Goal: Find specific page/section

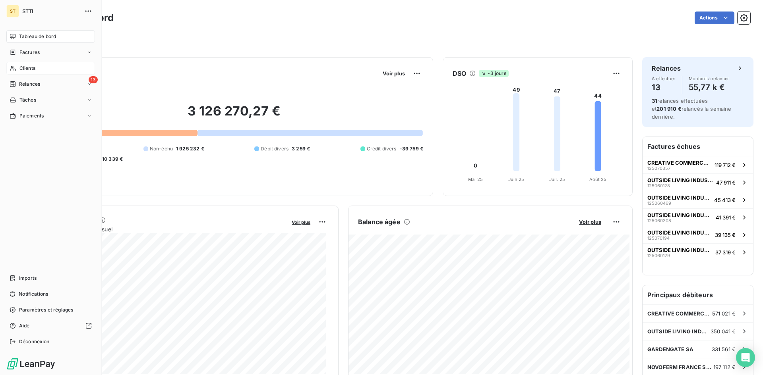
click at [25, 69] on span "Clients" at bounding box center [27, 68] width 16 height 7
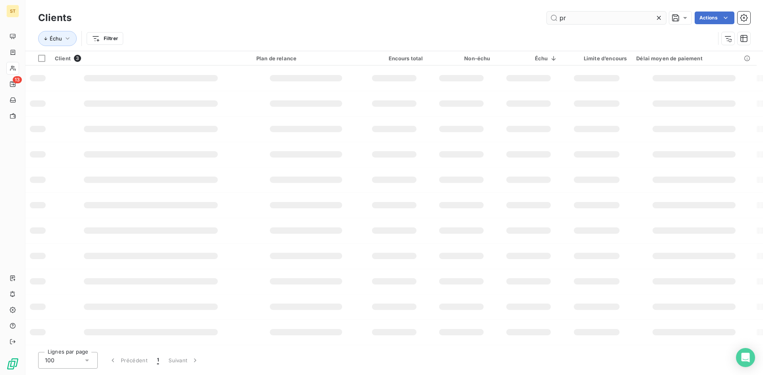
type input "p"
type input "P"
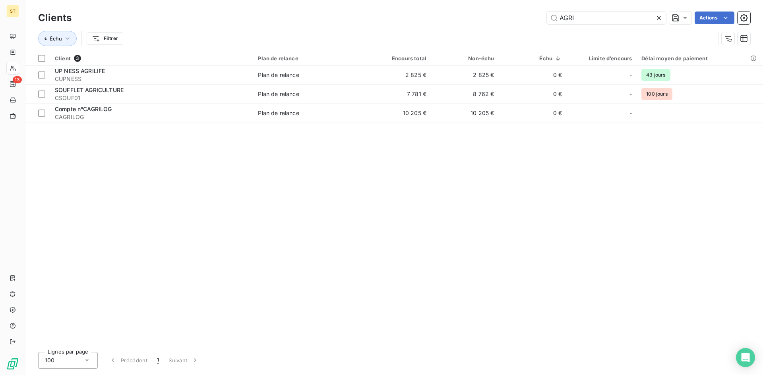
drag, startPoint x: 588, startPoint y: 15, endPoint x: 539, endPoint y: 13, distance: 48.9
click at [539, 13] on div "AGRI Actions" at bounding box center [415, 18] width 669 height 13
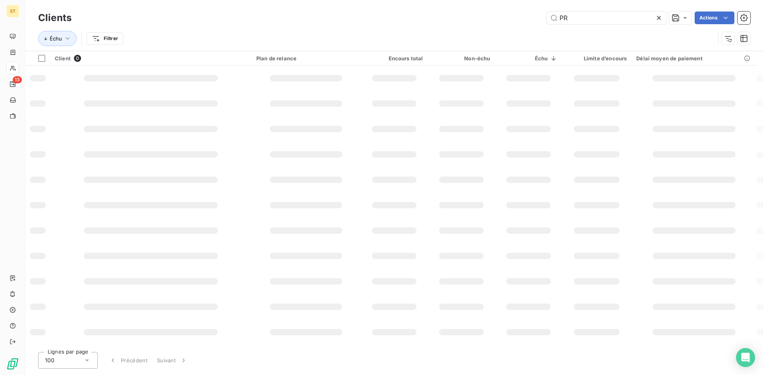
type input "P"
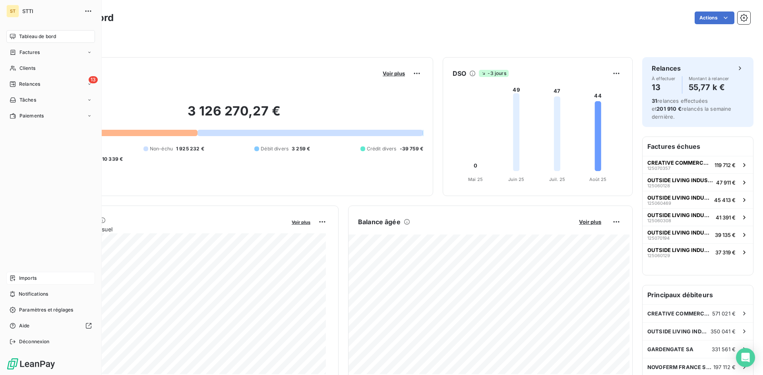
click at [22, 278] on span "Imports" at bounding box center [27, 278] width 17 height 7
